Goal: Task Accomplishment & Management: Use online tool/utility

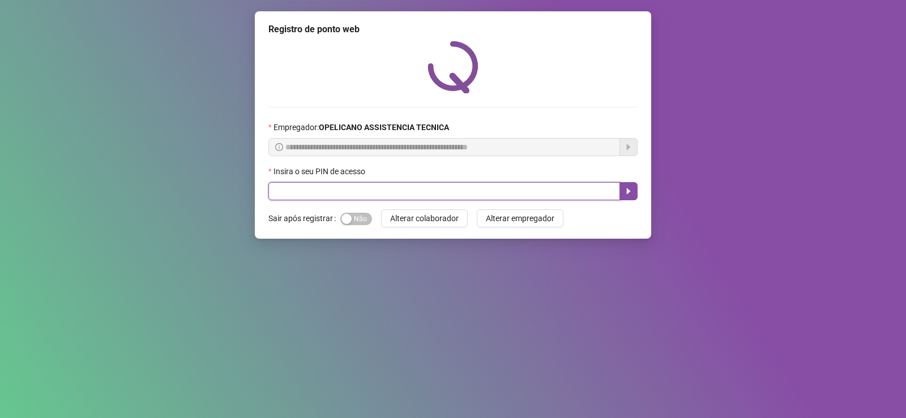
click at [345, 194] on input "text" at bounding box center [444, 191] width 352 height 18
type input "*****"
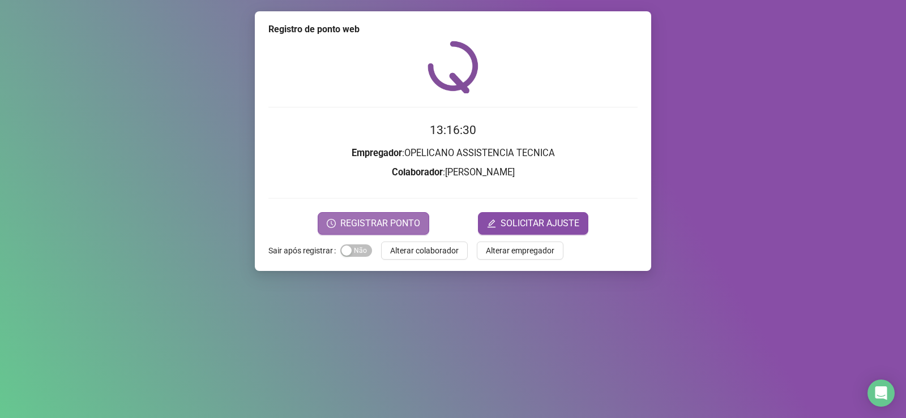
click at [421, 225] on button "REGISTRAR PONTO" at bounding box center [374, 223] width 112 height 23
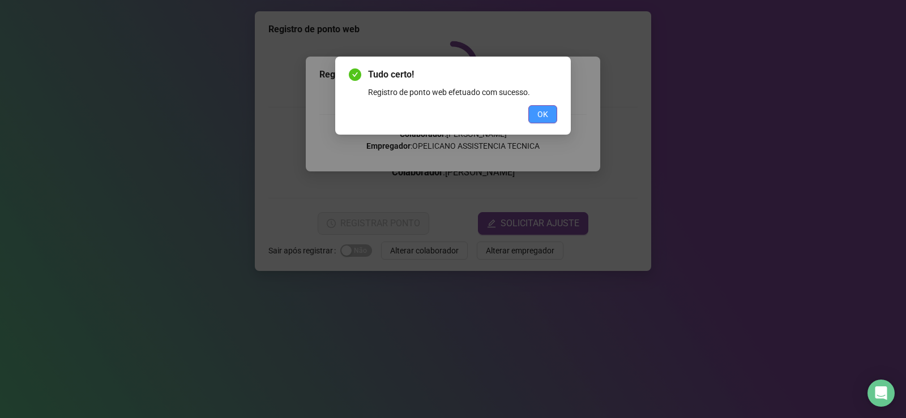
click at [546, 114] on span "OK" at bounding box center [542, 114] width 11 height 12
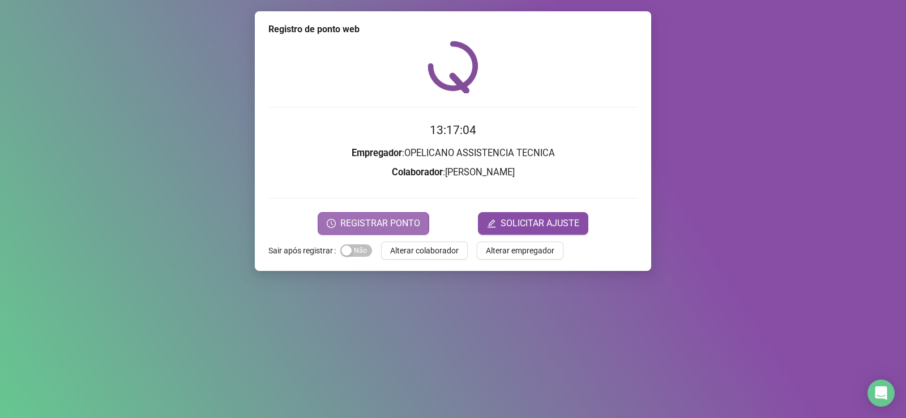
click at [367, 220] on span "REGISTRAR PONTO" at bounding box center [380, 224] width 80 height 14
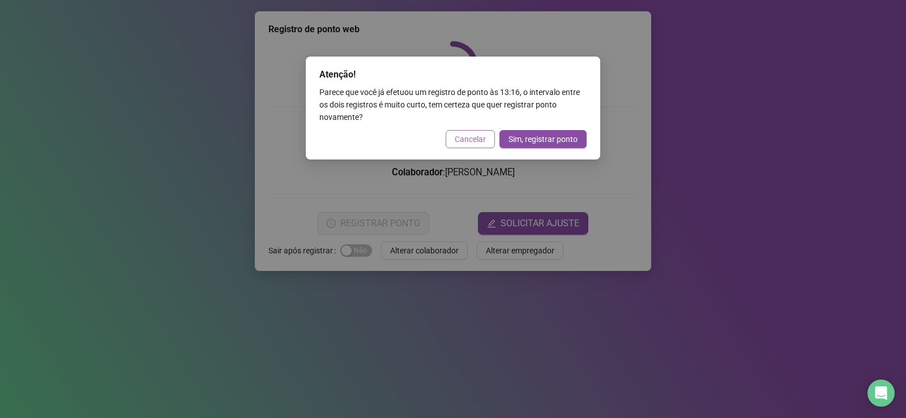
click at [477, 139] on span "Cancelar" at bounding box center [470, 139] width 31 height 12
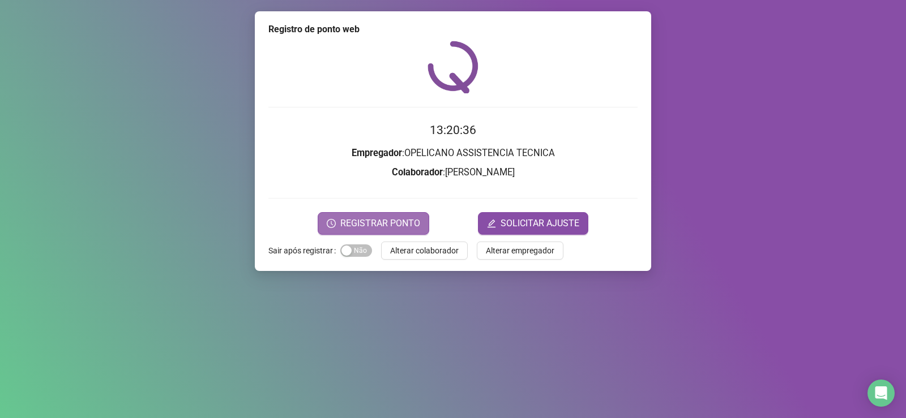
click at [421, 224] on button "REGISTRAR PONTO" at bounding box center [374, 223] width 112 height 23
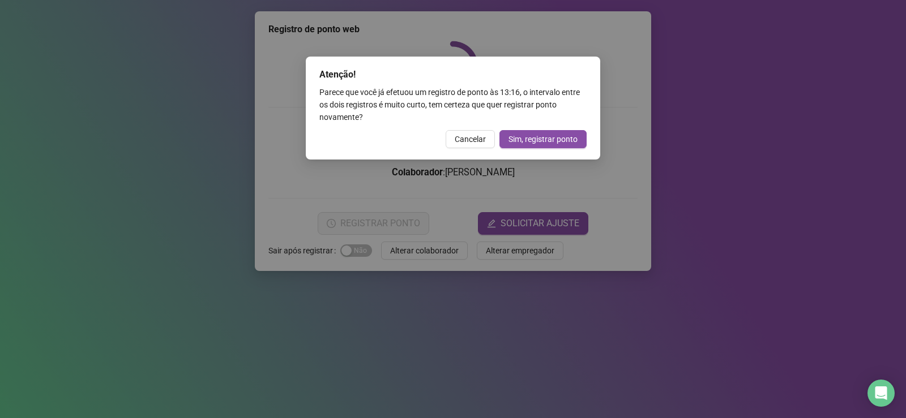
click at [470, 140] on span "Cancelar" at bounding box center [470, 139] width 31 height 12
